Goal: Find specific page/section: Find specific page/section

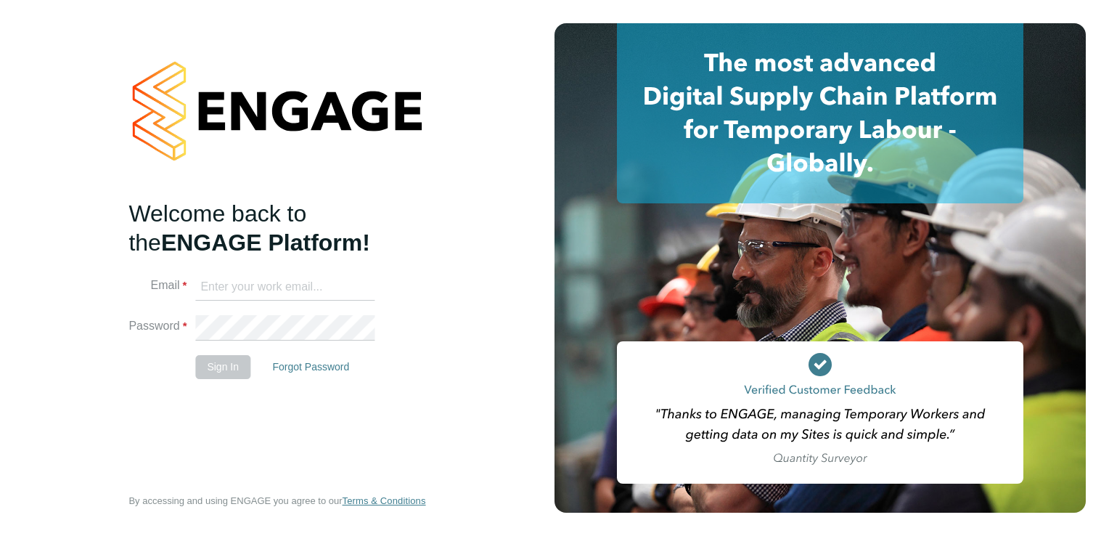
type input "chris.chitty@trevettgroup.com"
click at [204, 370] on button "Sign In" at bounding box center [222, 366] width 55 height 23
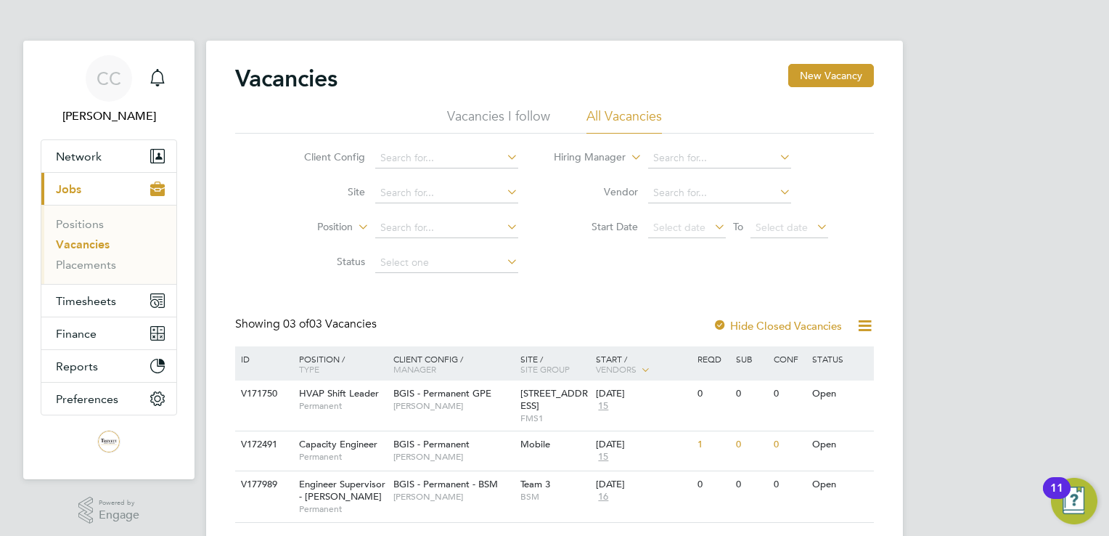
click at [504, 156] on icon at bounding box center [504, 157] width 0 height 20
click at [496, 178] on li "ABM - Technical : Perm" at bounding box center [446, 178] width 144 height 20
type input "ABM - Technical : Perm"
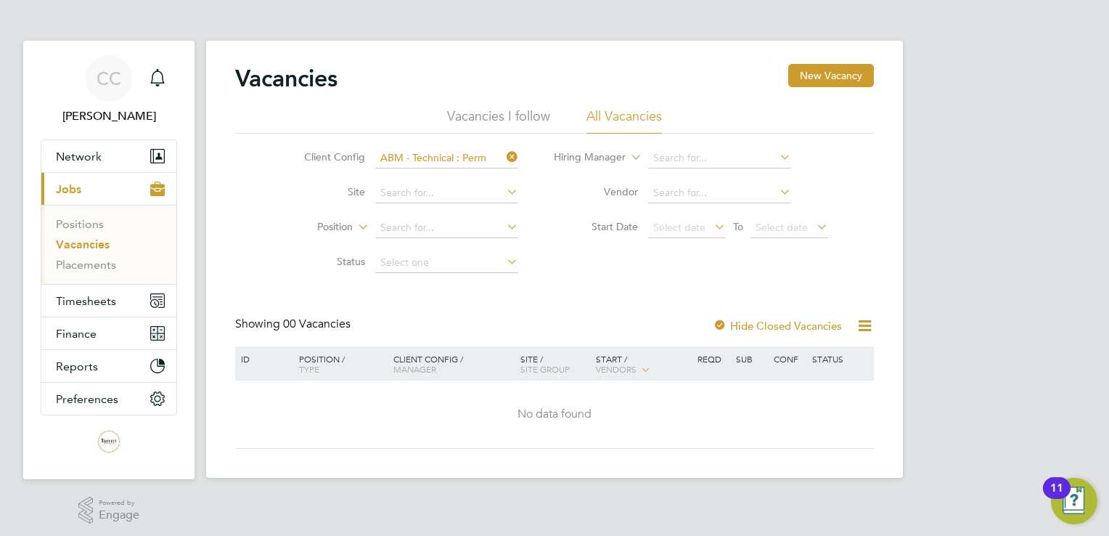
click at [504, 155] on icon at bounding box center [504, 157] width 0 height 20
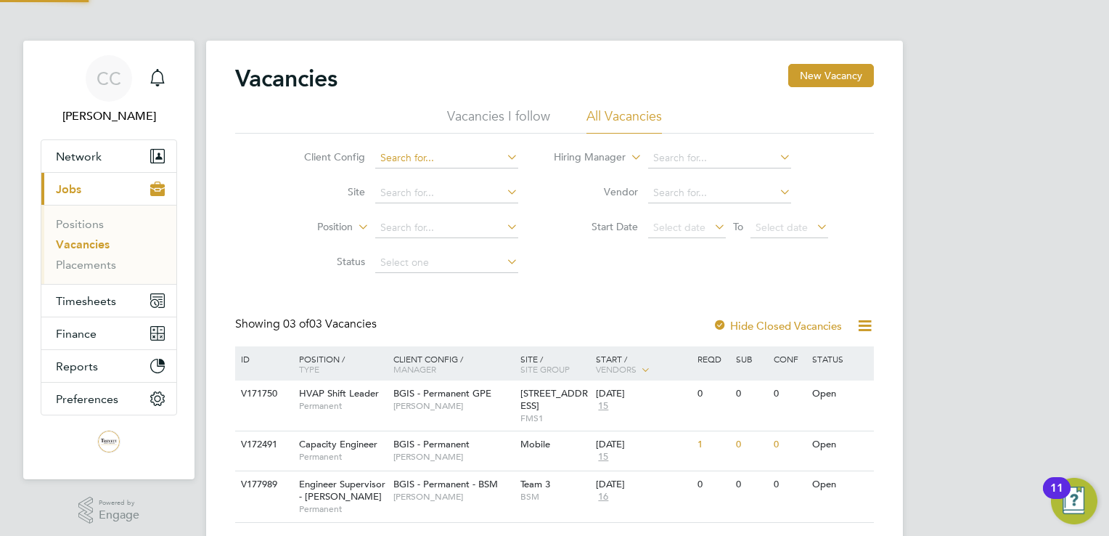
click at [434, 151] on input at bounding box center [446, 158] width 143 height 20
click at [496, 179] on li "ABM - Technical : Perm" at bounding box center [446, 178] width 144 height 20
type input "ABM - Technical : Perm"
